Goal: Task Accomplishment & Management: Use online tool/utility

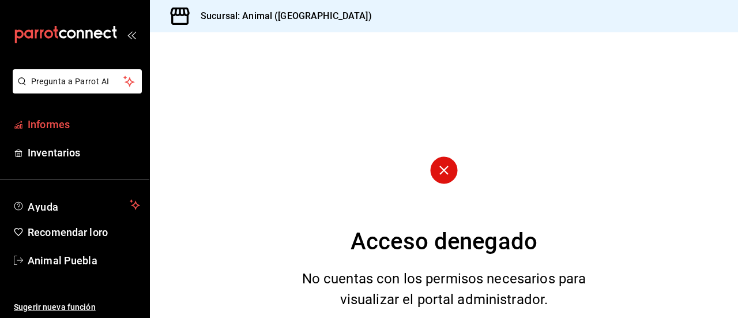
click at [62, 126] on font "Informes" at bounding box center [49, 124] width 42 height 12
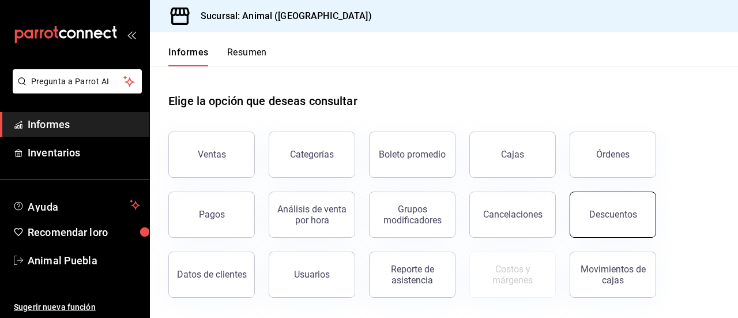
click at [623, 221] on button "Descuentos" at bounding box center [613, 215] width 87 height 46
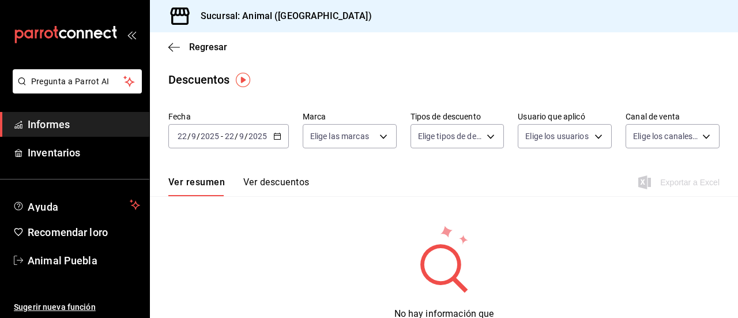
click at [273, 138] on icon "button" at bounding box center [277, 136] width 8 height 8
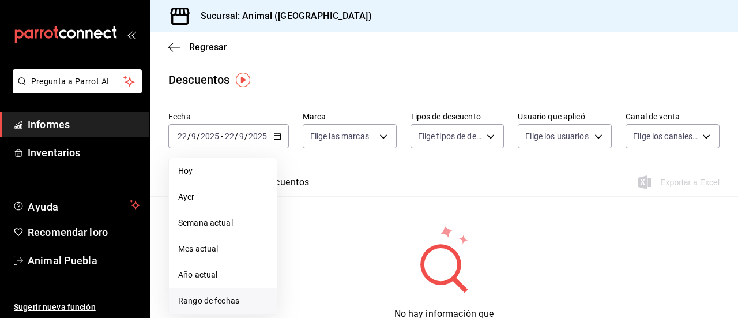
click at [213, 298] on font "Rango de fechas" at bounding box center [208, 300] width 61 height 9
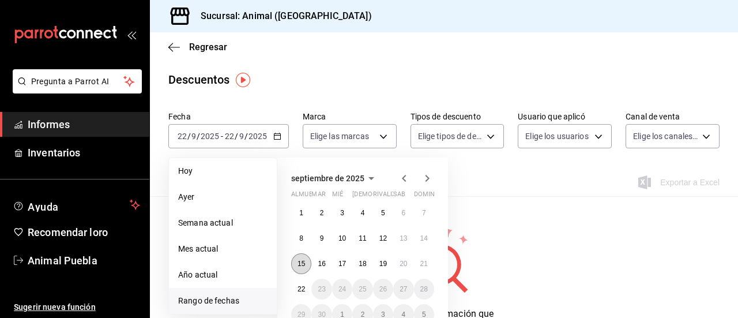
click at [303, 264] on font "15" at bounding box center [301, 264] width 7 height 8
click at [301, 283] on button "22" at bounding box center [301, 289] width 20 height 21
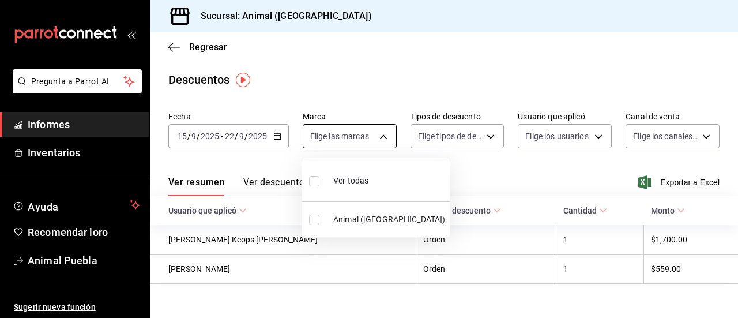
click at [382, 140] on body "Pregunta a Parrot AI Informes Inventarios Ayuda Recomendar loro Animal Puebla S…" at bounding box center [369, 159] width 738 height 318
click at [317, 176] on input "checkbox" at bounding box center [314, 181] width 10 height 10
checkbox input "true"
type input "96838179-8fbb-4073-aae3-1789726318c8"
checkbox input "true"
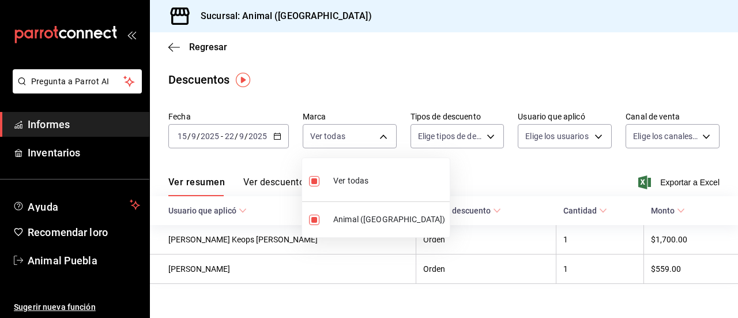
click at [493, 138] on div at bounding box center [369, 159] width 738 height 318
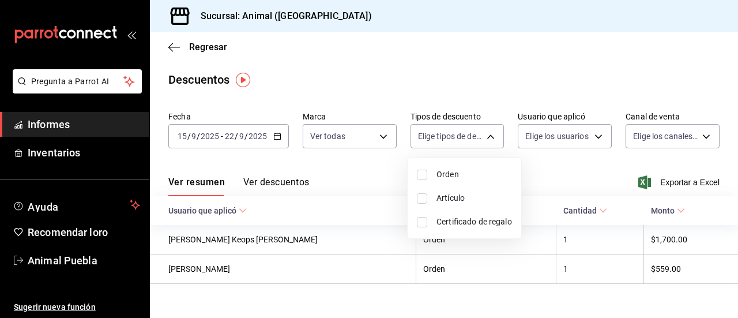
click at [493, 138] on body "Pregunta a Parrot AI Informes Inventarios Ayuda Recomendar loro Animal Puebla S…" at bounding box center [369, 159] width 738 height 318
click at [426, 175] on input "checkbox" at bounding box center [422, 175] width 10 height 10
checkbox input "true"
type input "ORDER"
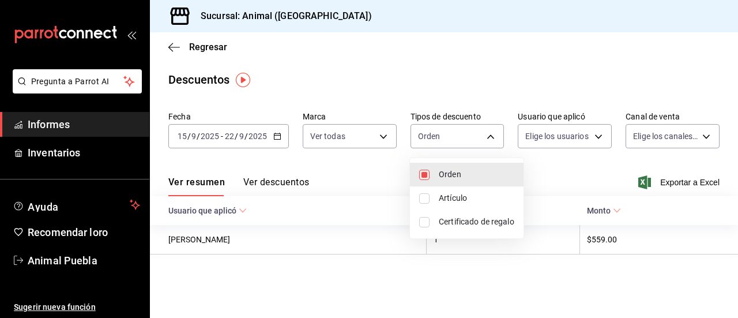
click at [425, 198] on input "checkbox" at bounding box center [424, 198] width 10 height 10
checkbox input "true"
type input "ORDER,ORDER_ITEM"
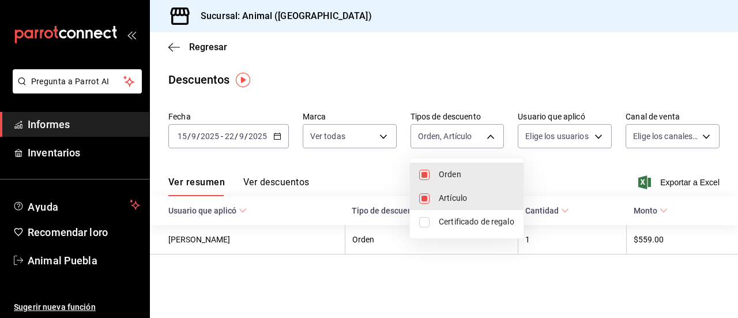
click at [422, 219] on input "checkbox" at bounding box center [424, 222] width 10 height 10
checkbox input "true"
type input "ORDER,ORDER_ITEM,CARD_REWARD"
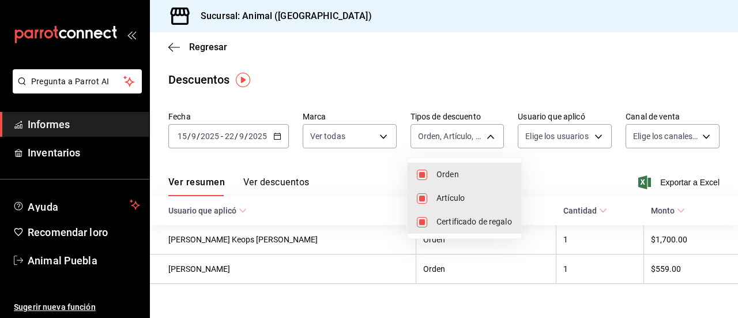
click at [592, 133] on div at bounding box center [369, 159] width 738 height 318
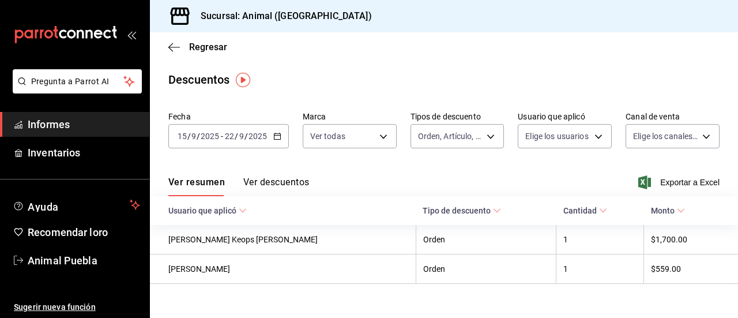
click at [592, 133] on body "Pregunta a Parrot AI Informes Inventarios Ayuda Recomendar loro Animal Puebla S…" at bounding box center [369, 159] width 738 height 318
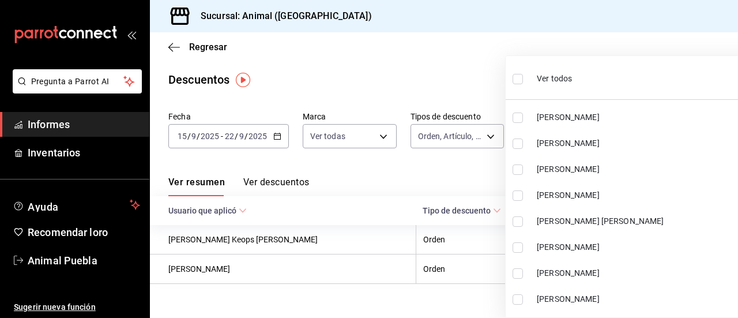
click at [516, 76] on input "checkbox" at bounding box center [518, 79] width 10 height 10
checkbox input "true"
type input "cad61d65-d366-498f-912f-95c9e6df5e82,00b7632e-55f8-49a2-b18e-06421bfefc8e,cd038…"
checkbox input "true"
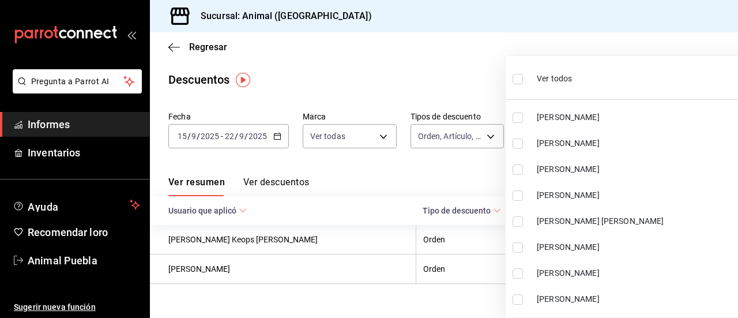
checkbox input "true"
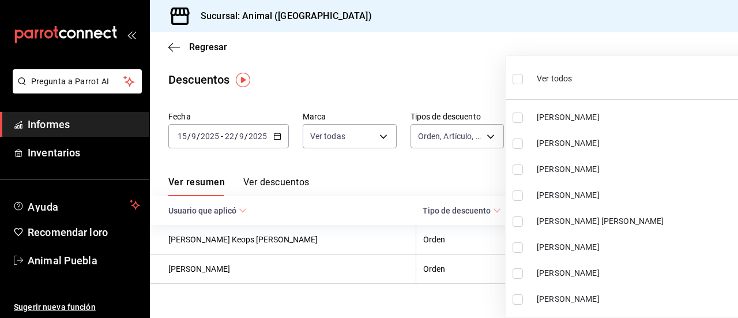
checkbox input "true"
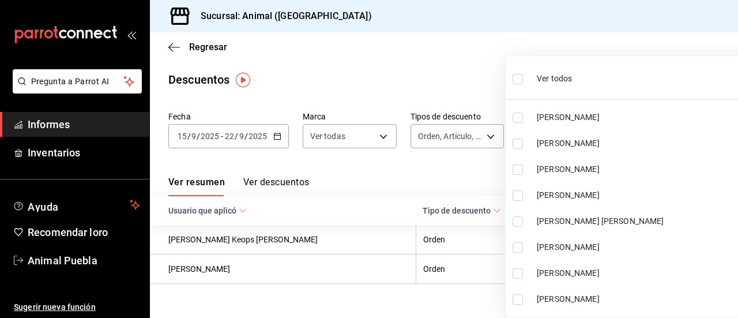
checkbox input "true"
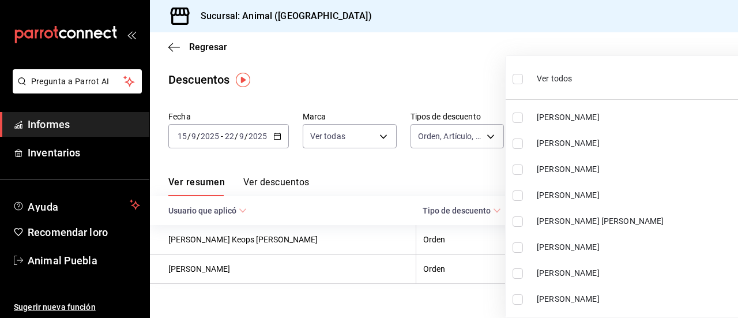
checkbox input "true"
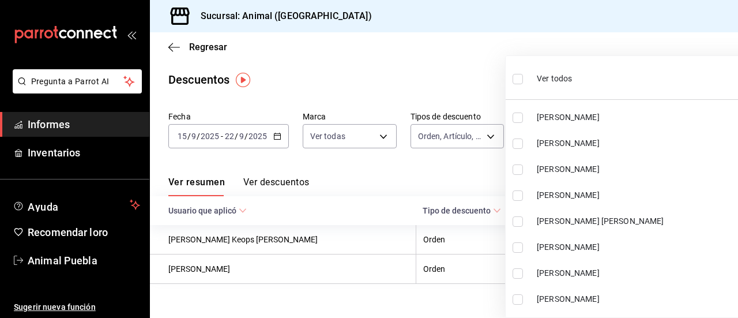
checkbox input "true"
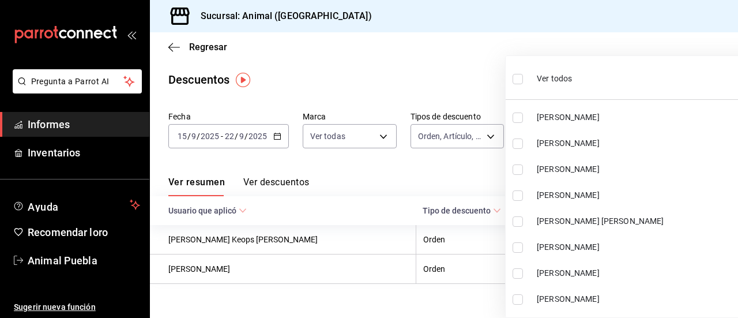
checkbox input "true"
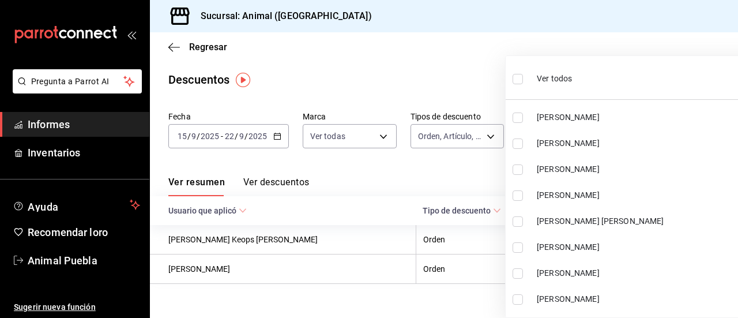
checkbox input "true"
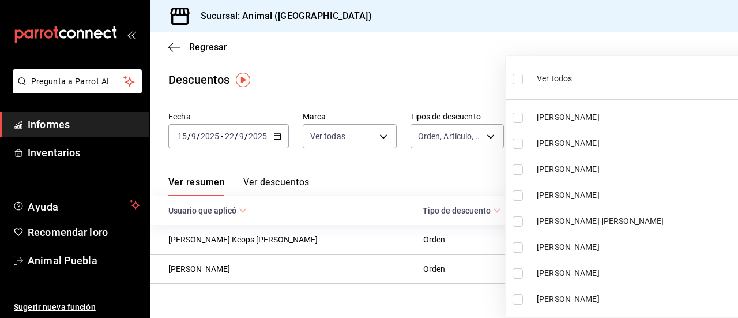
checkbox input "true"
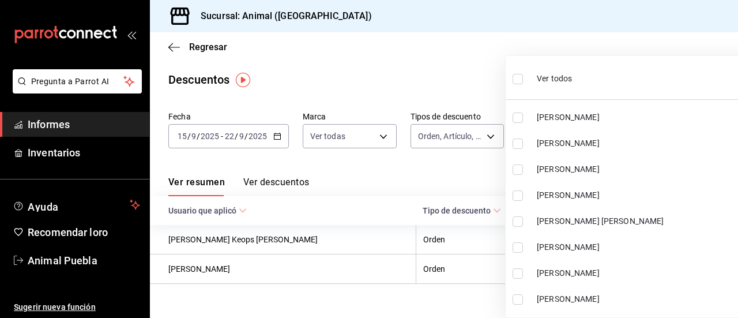
checkbox input "true"
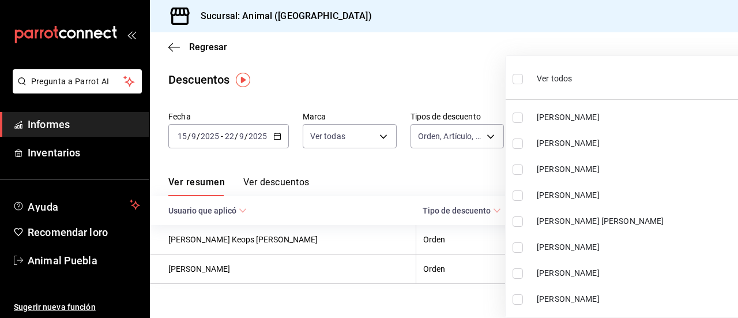
checkbox input "true"
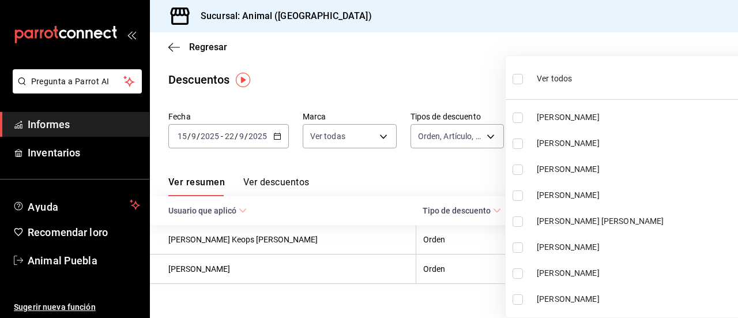
checkbox input "true"
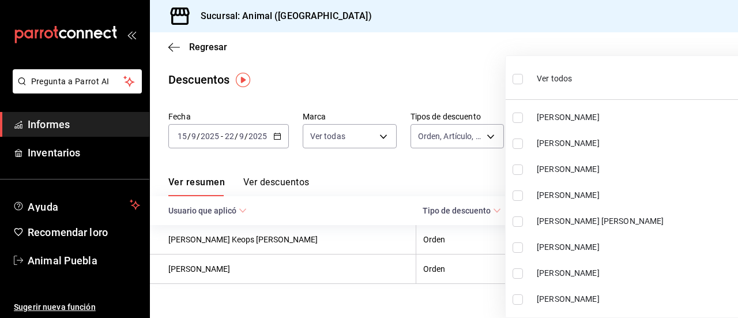
checkbox input "true"
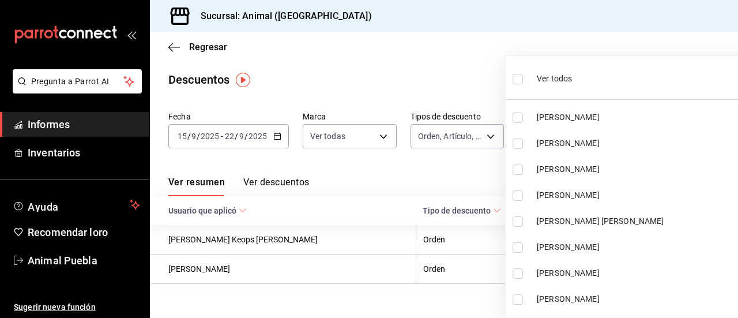
checkbox input "true"
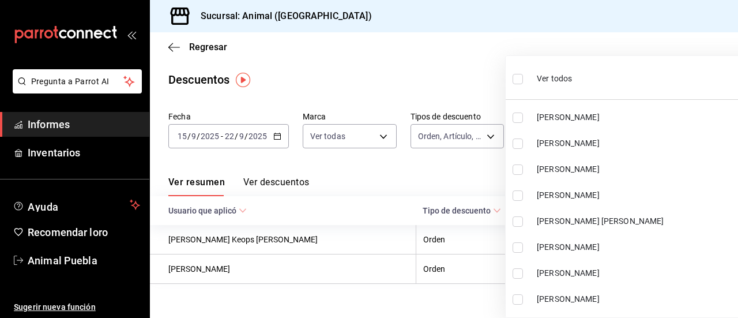
checkbox input "true"
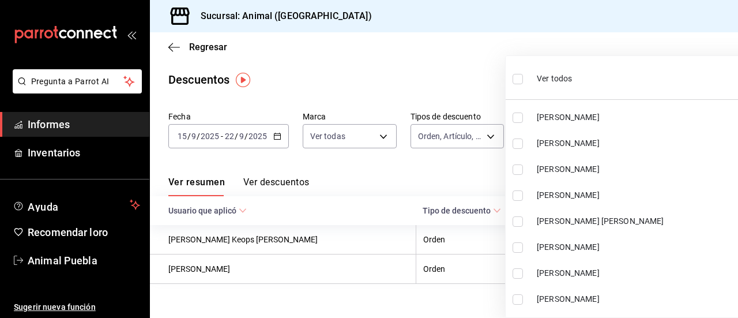
checkbox input "true"
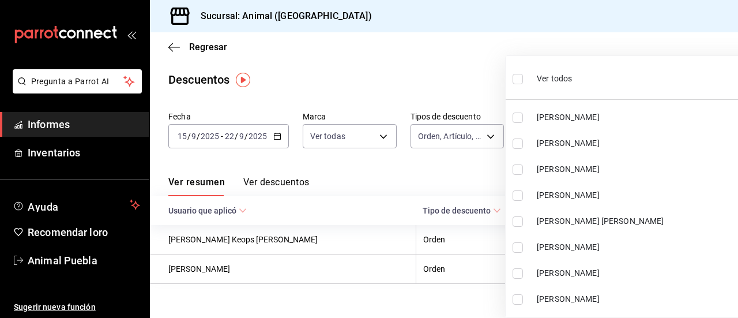
checkbox input "true"
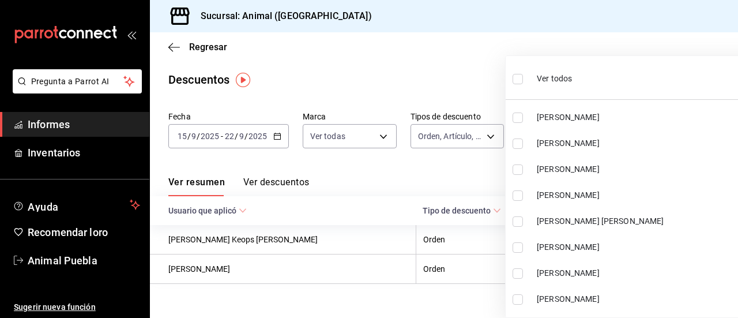
checkbox input "true"
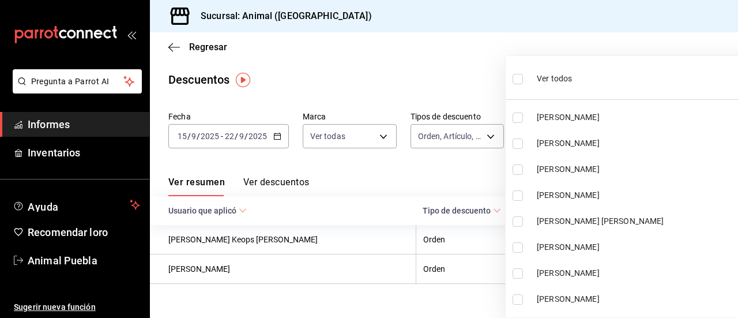
checkbox input "true"
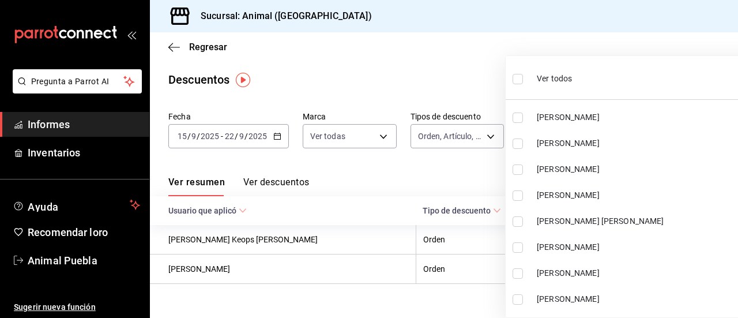
checkbox input "true"
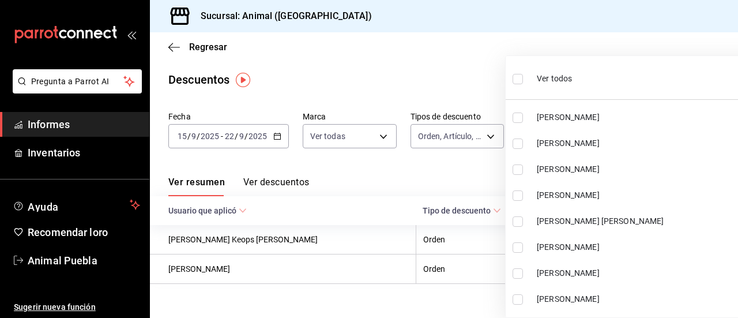
checkbox input "true"
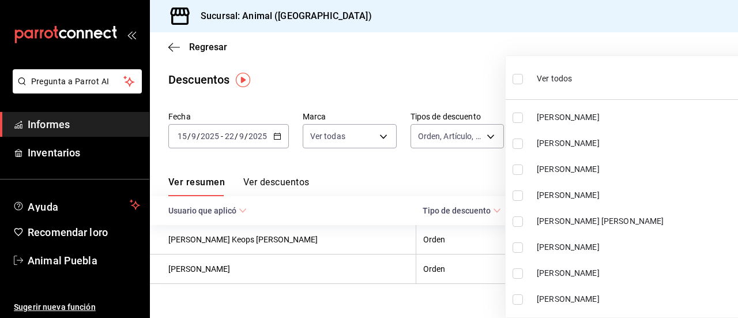
checkbox input "true"
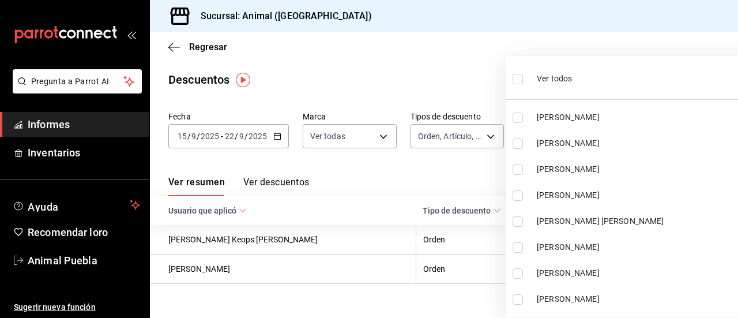
checkbox input "true"
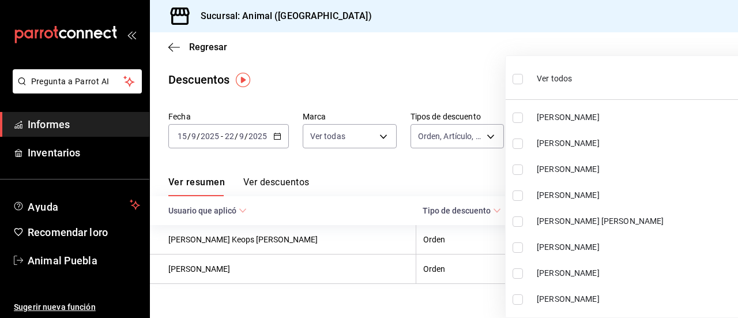
checkbox input "true"
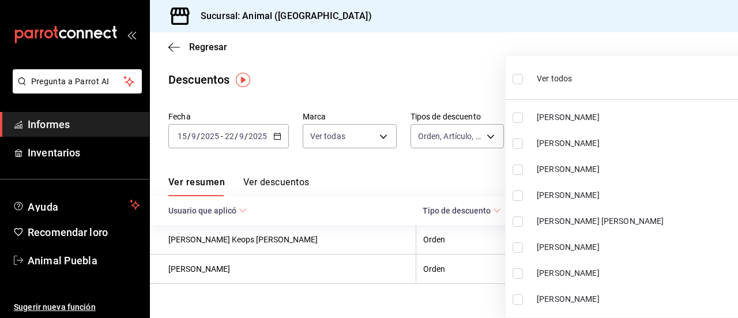
checkbox input "true"
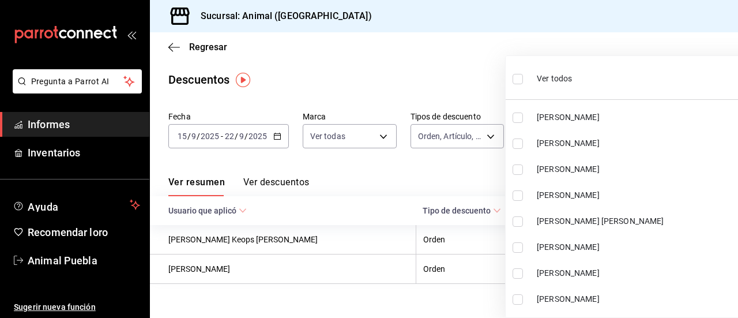
checkbox input "true"
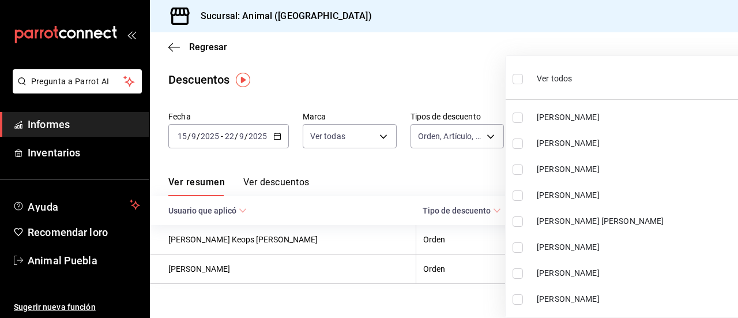
checkbox input "true"
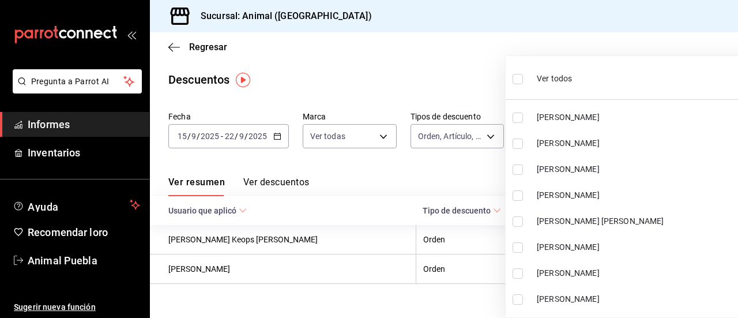
checkbox input "true"
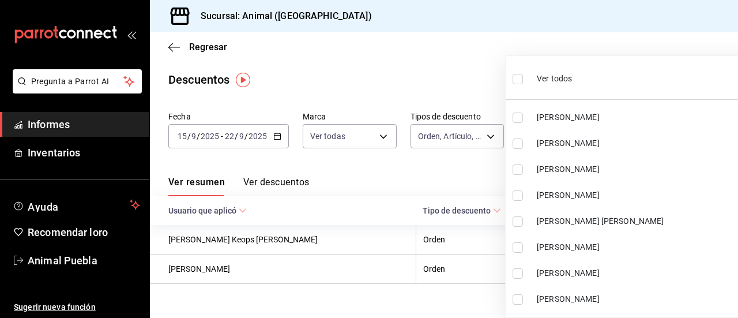
checkbox input "true"
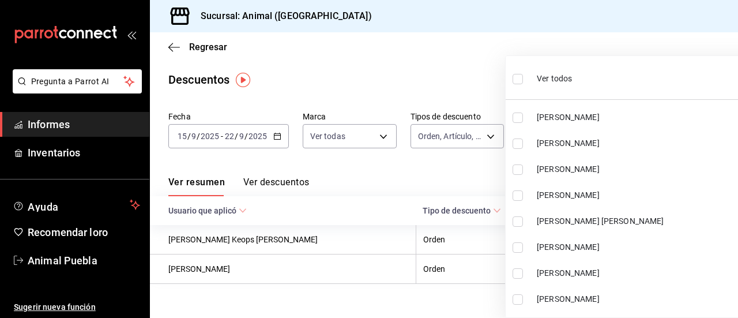
checkbox input "true"
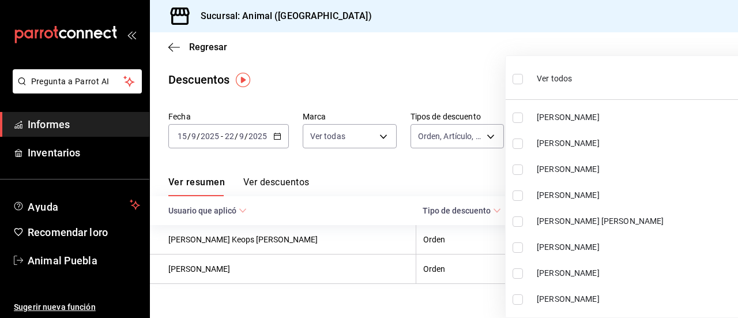
checkbox input "true"
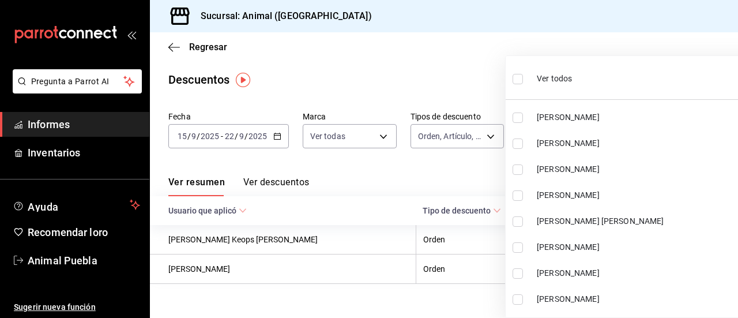
checkbox input "true"
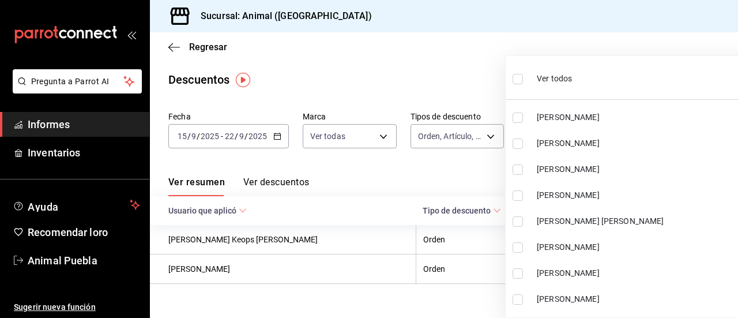
checkbox input "true"
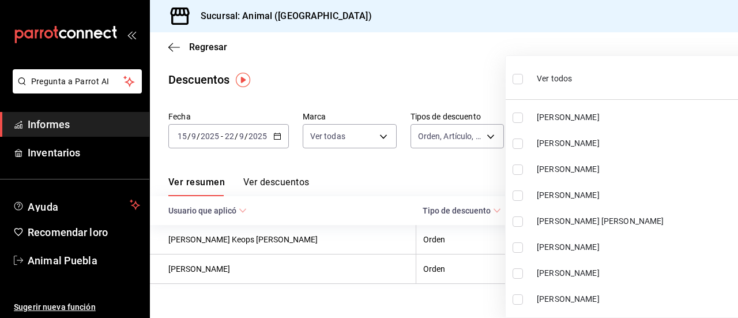
checkbox input "true"
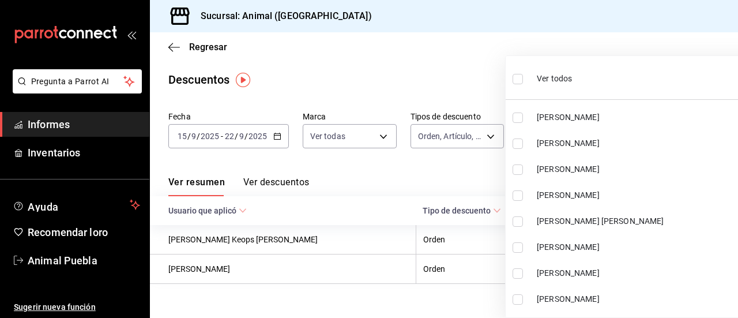
checkbox input "true"
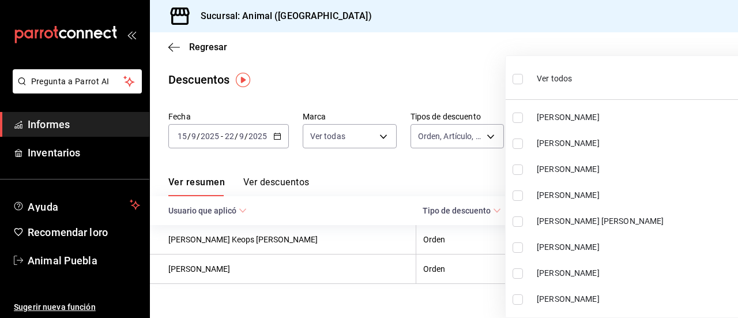
checkbox input "true"
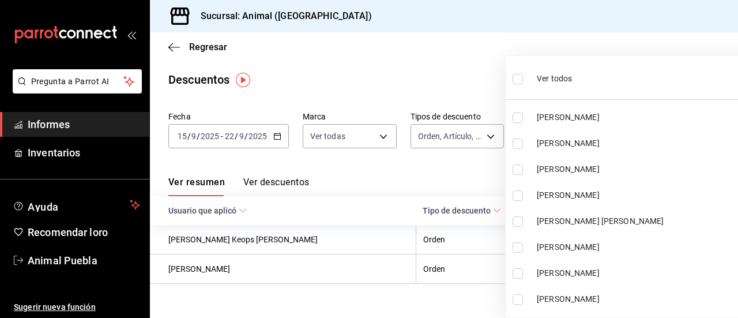
checkbox input "true"
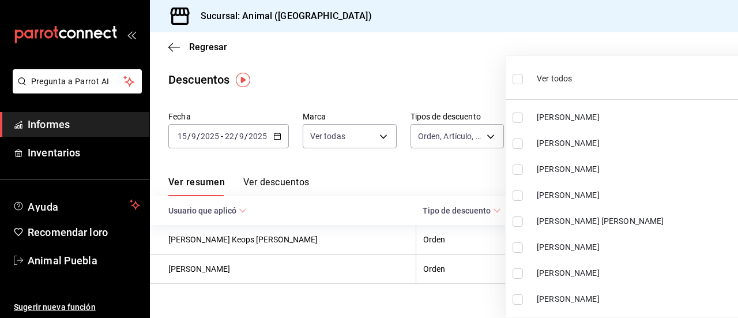
checkbox input "true"
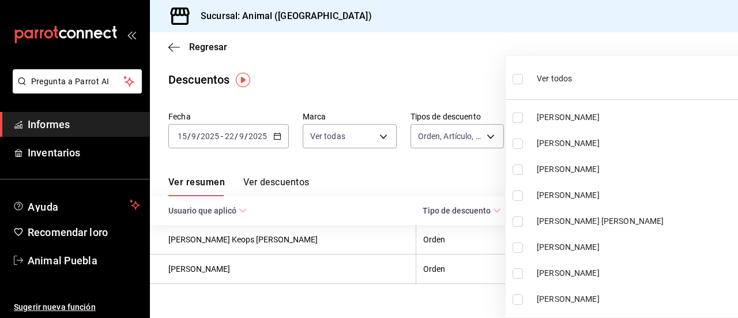
checkbox input "true"
click at [593, 49] on div at bounding box center [369, 159] width 738 height 318
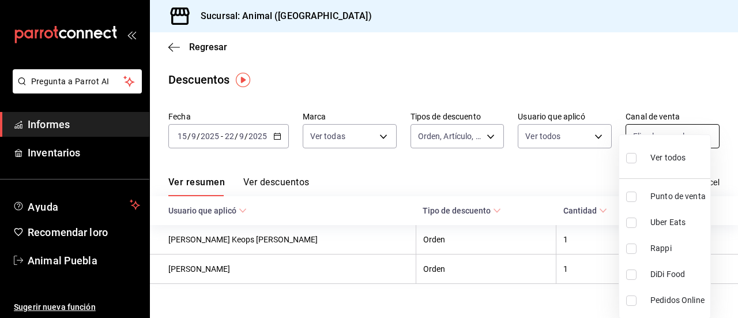
click at [697, 136] on body "Pregunta a Parrot AI Informes Inventarios Ayuda Recomendar loro Animal Puebla S…" at bounding box center [369, 159] width 738 height 318
click at [630, 154] on input "checkbox" at bounding box center [631, 158] width 10 height 10
click at [584, 189] on div at bounding box center [369, 159] width 738 height 318
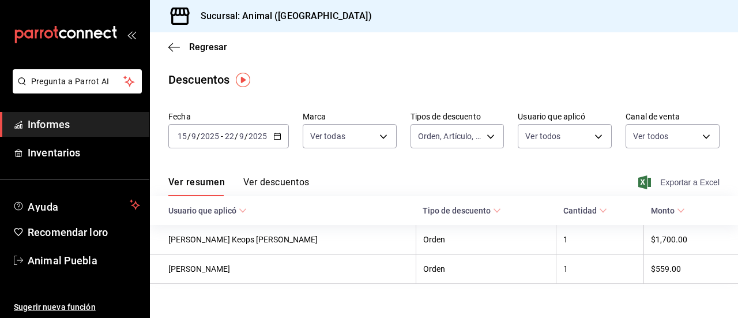
click at [667, 181] on font "Exportar a Excel" at bounding box center [689, 182] width 59 height 9
